Goal: Check status

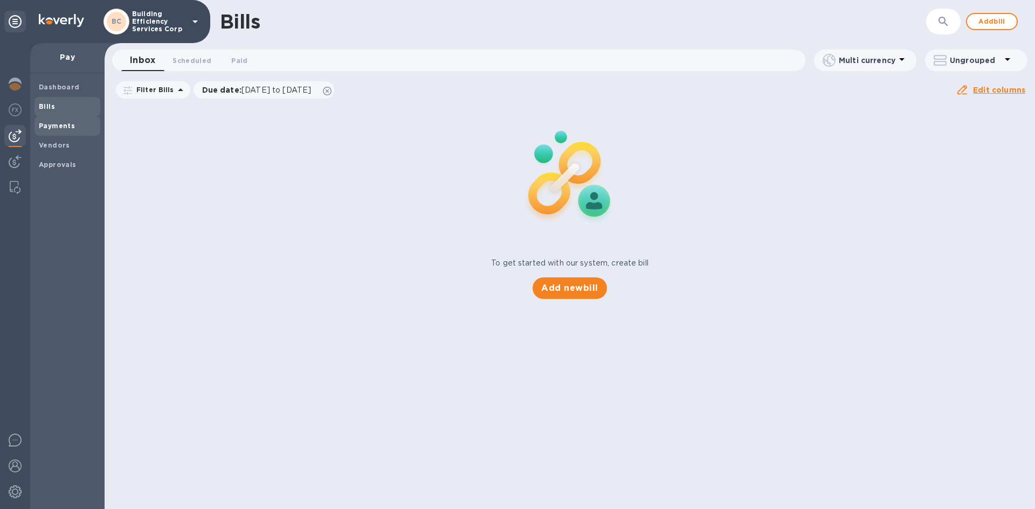
click at [53, 127] on b "Payments" at bounding box center [57, 126] width 36 height 8
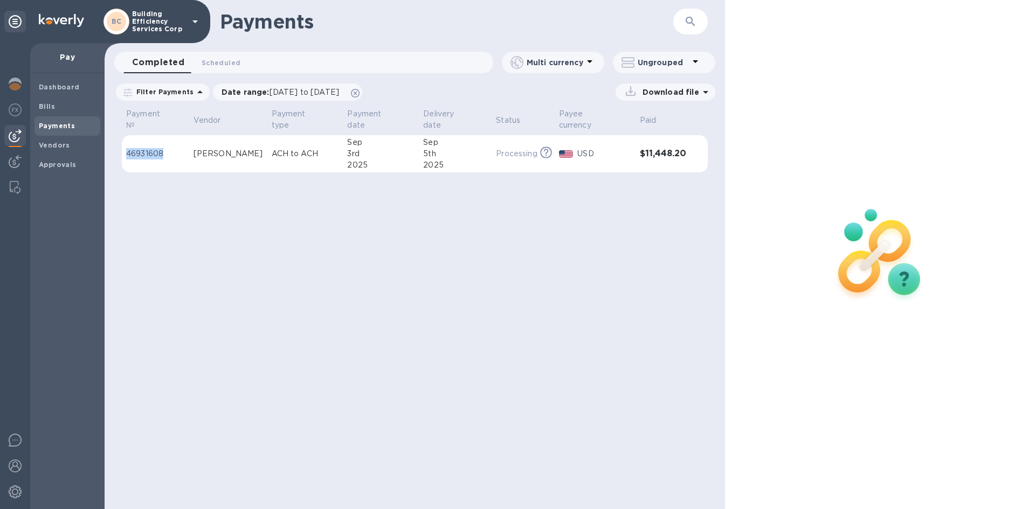
drag, startPoint x: 170, startPoint y: 146, endPoint x: 126, endPoint y: 143, distance: 44.8
click at [126, 143] on td "46931608" at bounding box center [155, 154] width 67 height 38
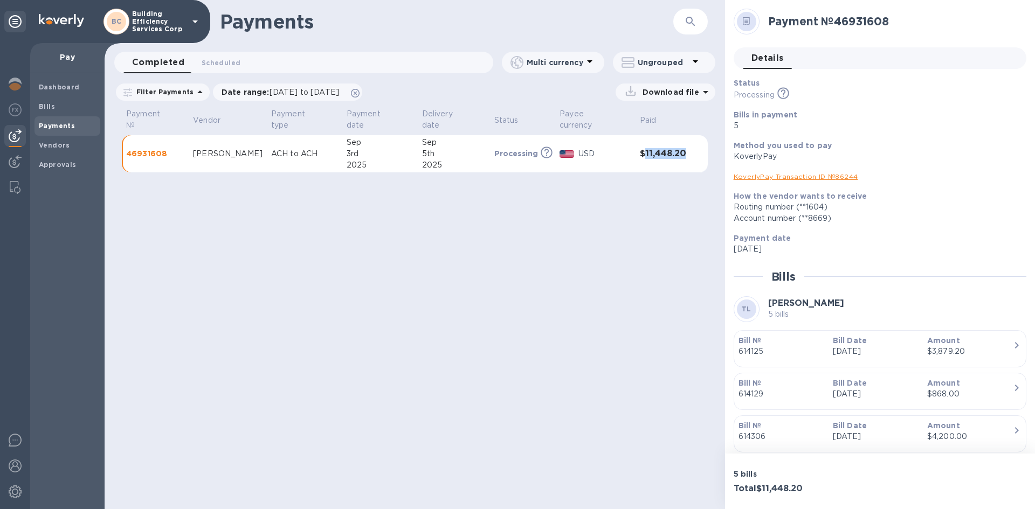
drag, startPoint x: 642, startPoint y: 145, endPoint x: 681, endPoint y: 145, distance: 38.8
click at [681, 149] on h3 "$11,448.20" at bounding box center [663, 154] width 46 height 10
copy h3 "11,448.20"
